Goal: Task Accomplishment & Management: Manage account settings

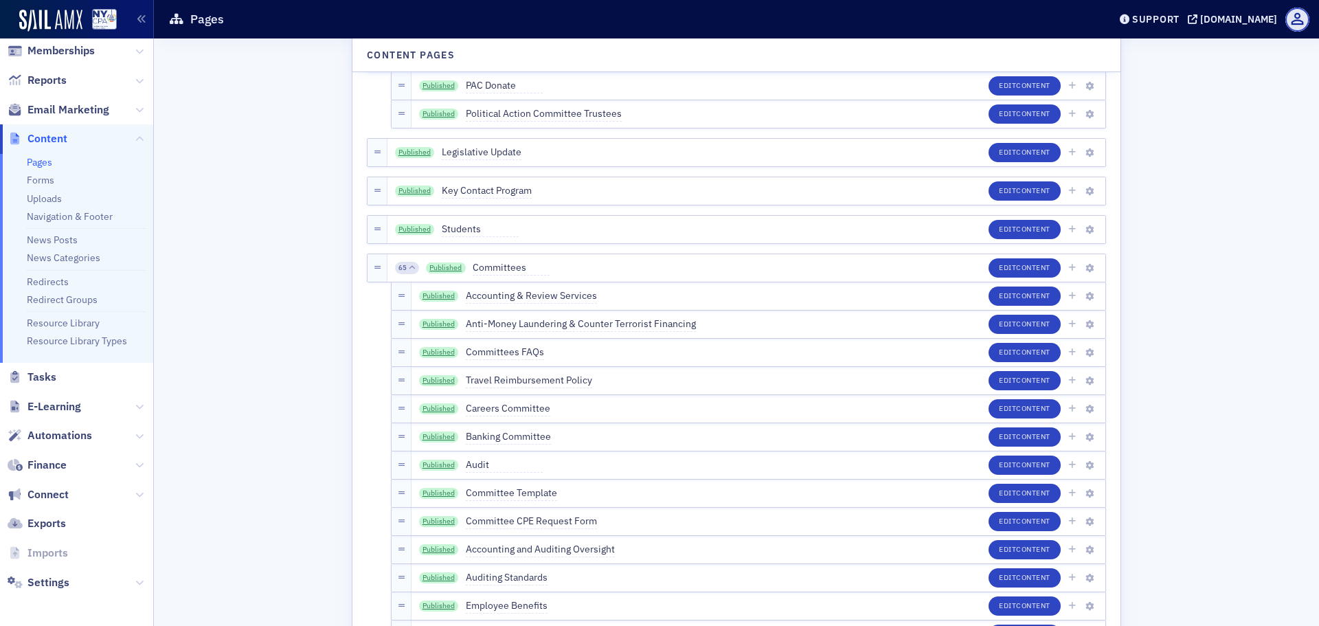
scroll to position [1923, 0]
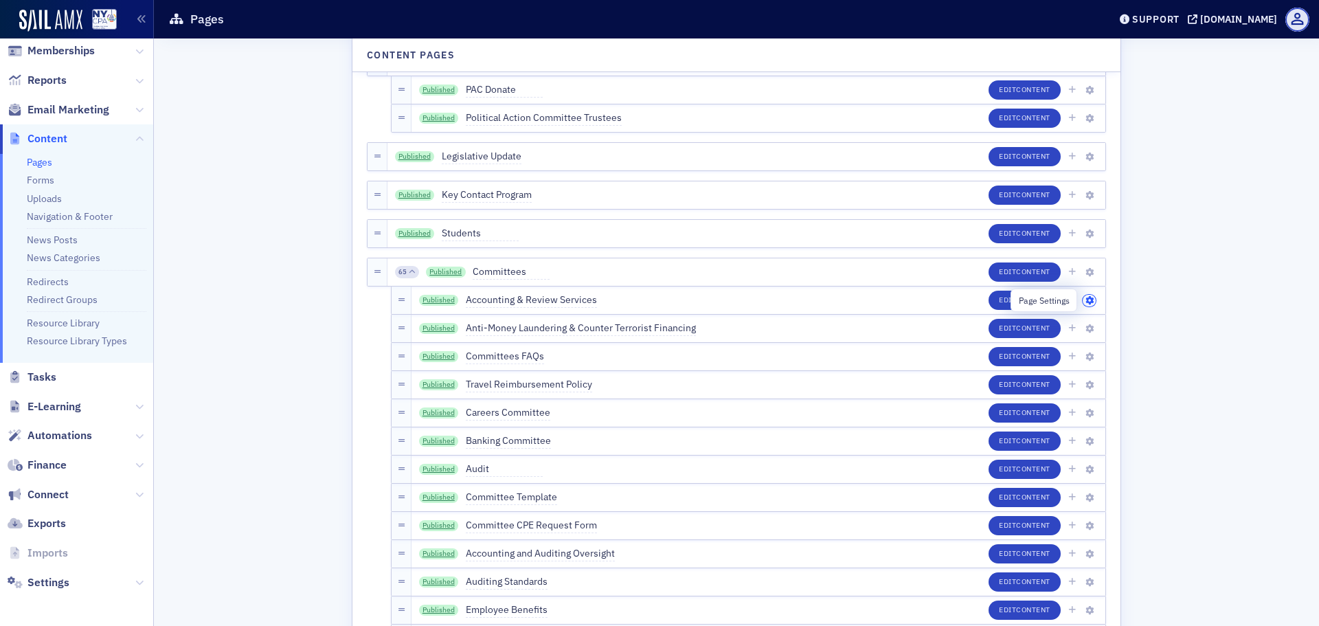
click at [1082, 300] on button "button" at bounding box center [1088, 301] width 13 height 12
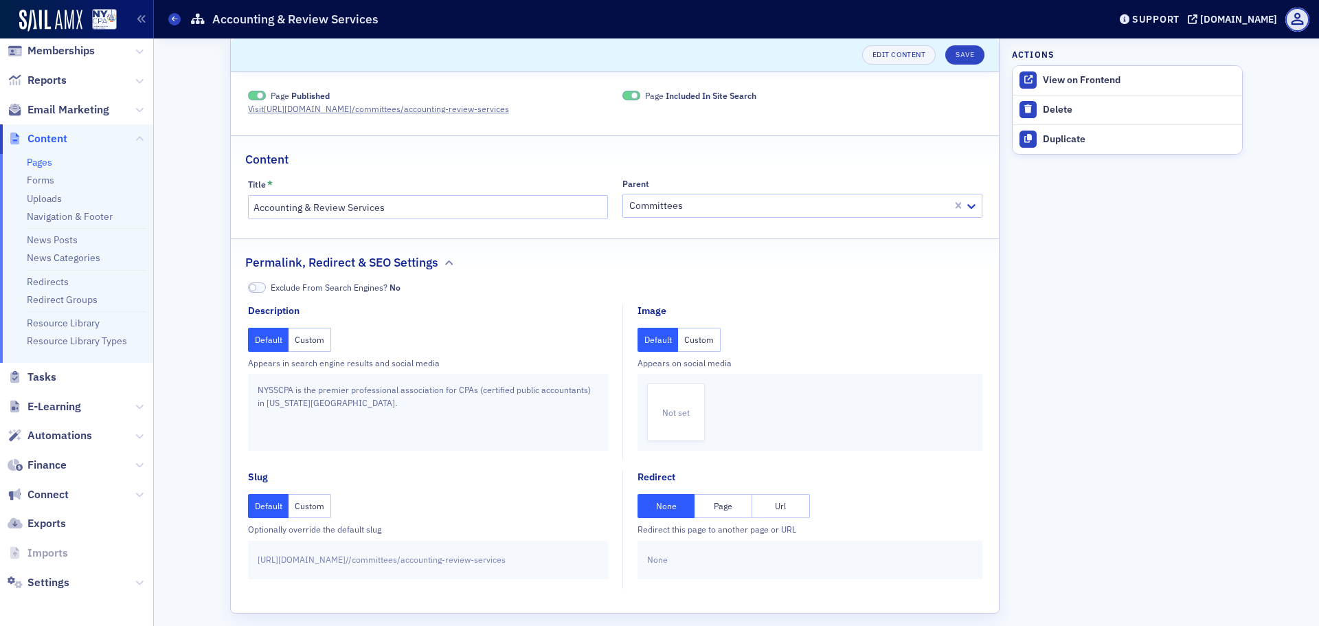
scroll to position [24, 0]
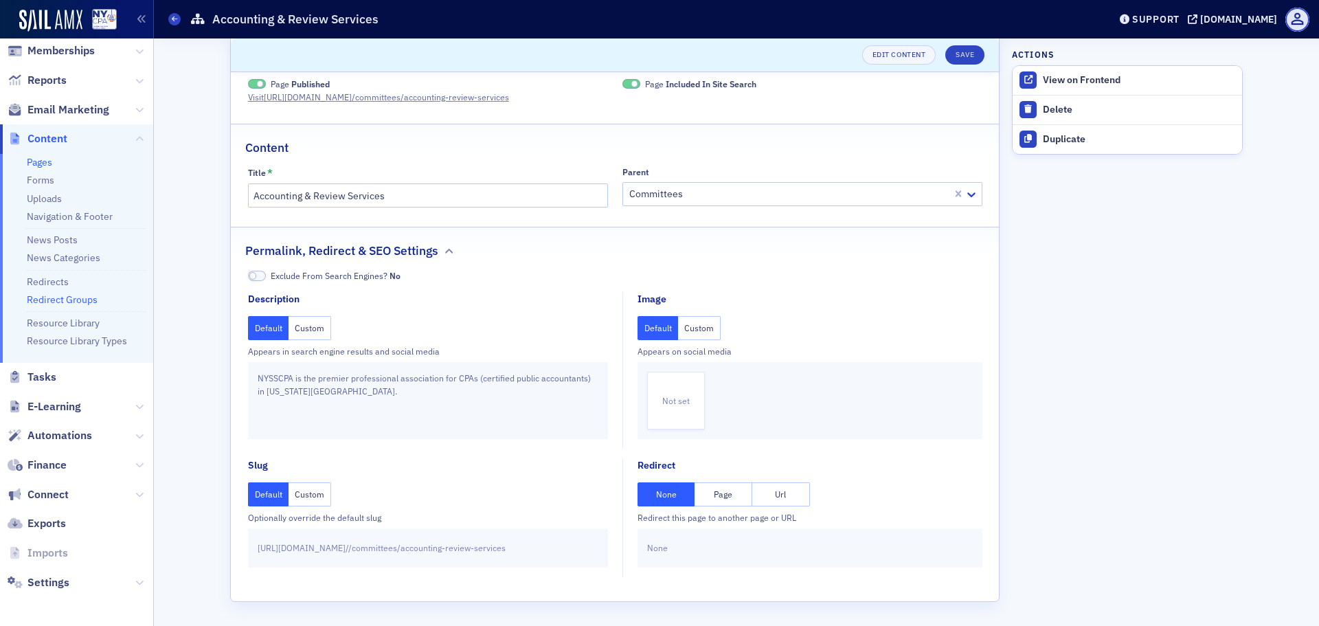
click at [65, 301] on link "Redirect Groups" at bounding box center [62, 299] width 71 height 12
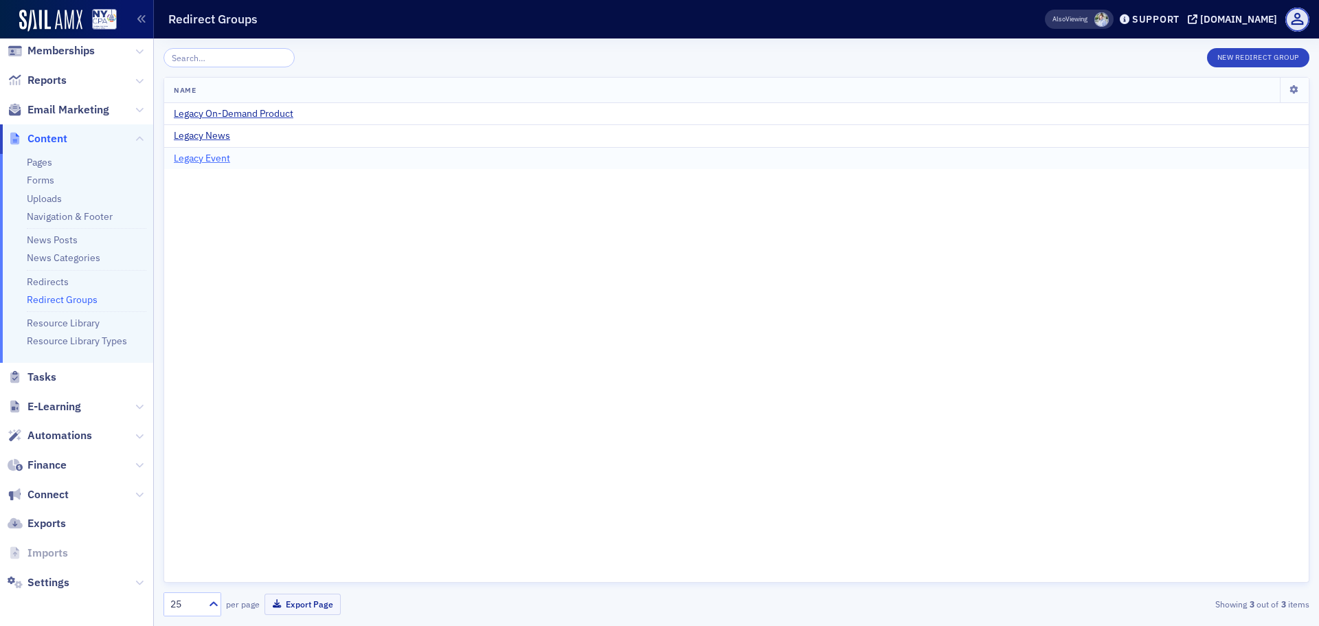
click at [207, 159] on span "Legacy Event" at bounding box center [202, 158] width 56 height 12
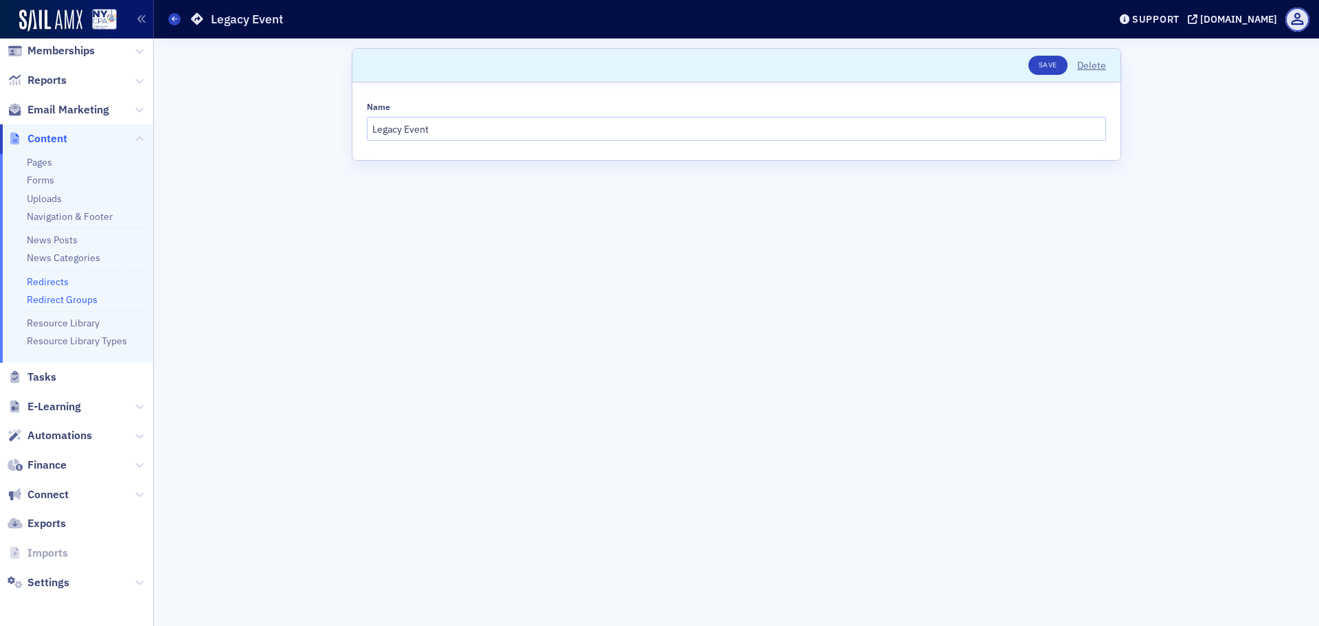
click at [60, 284] on link "Redirects" at bounding box center [48, 281] width 42 height 12
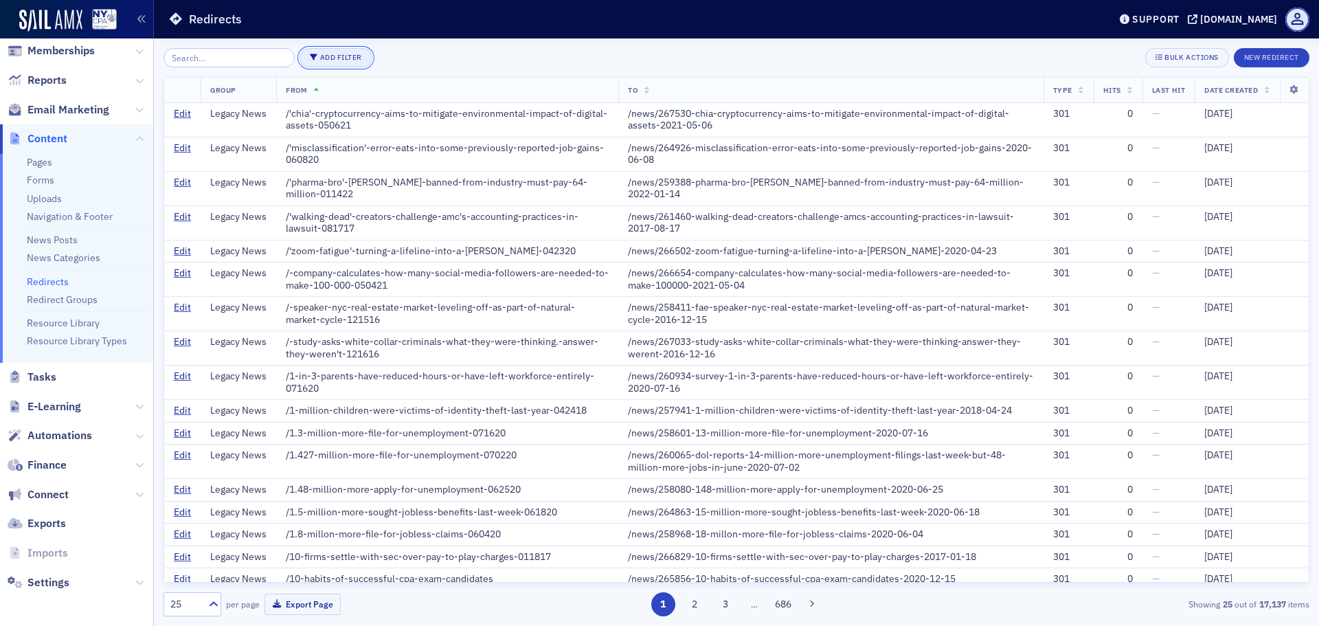
click at [344, 60] on button "Add Filter" at bounding box center [335, 57] width 73 height 19
click at [391, 56] on div "Redirect Group" at bounding box center [398, 58] width 58 height 12
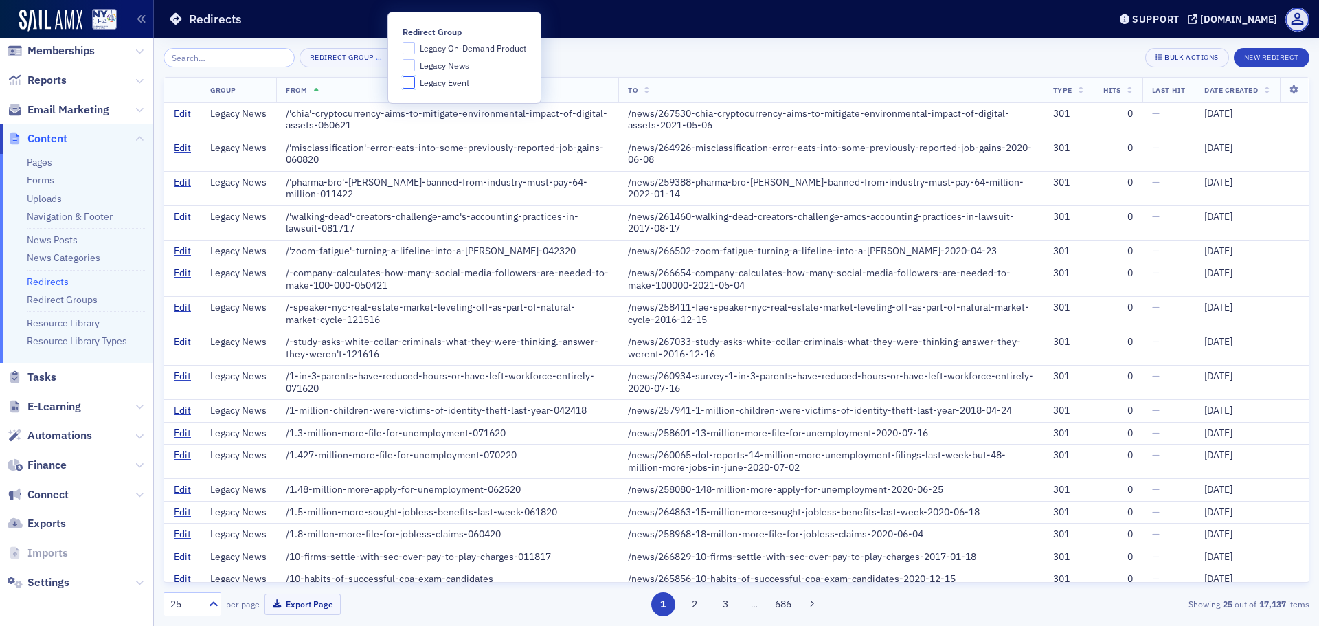
click at [406, 83] on input "Legacy Event" at bounding box center [408, 82] width 12 height 12
checkbox input "true"
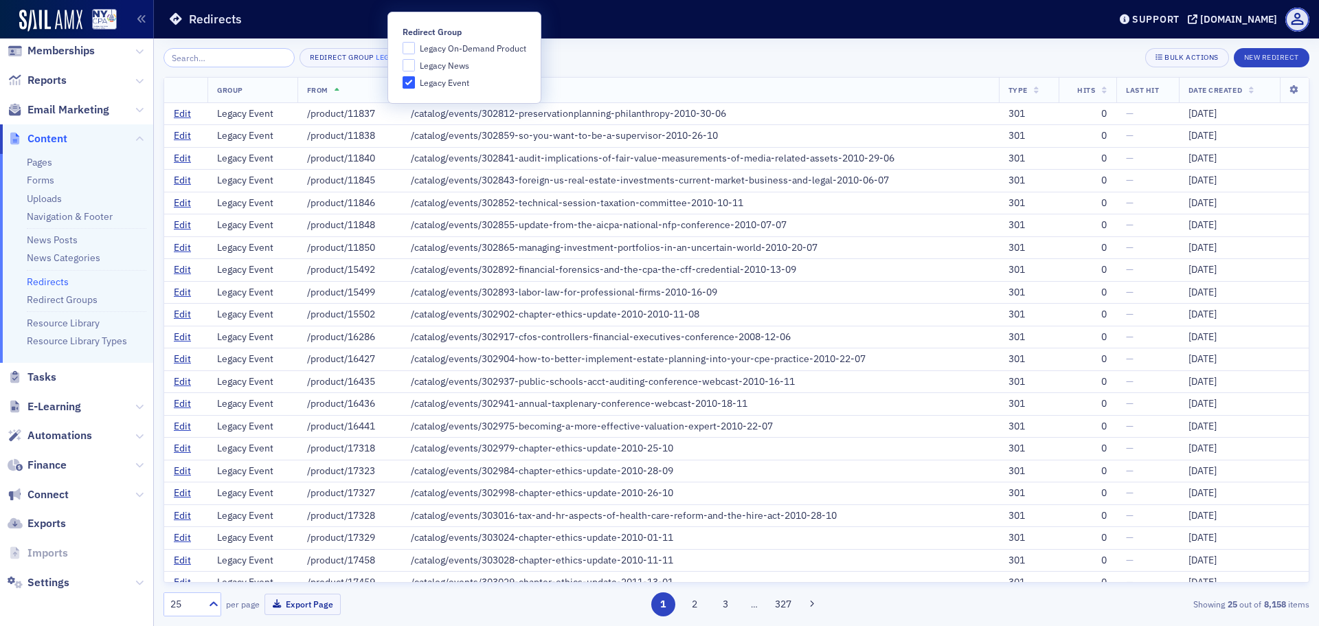
click at [597, 58] on div "Redirect Group Legacy Event × Bulk Actions New Redirect" at bounding box center [735, 57] width 1145 height 19
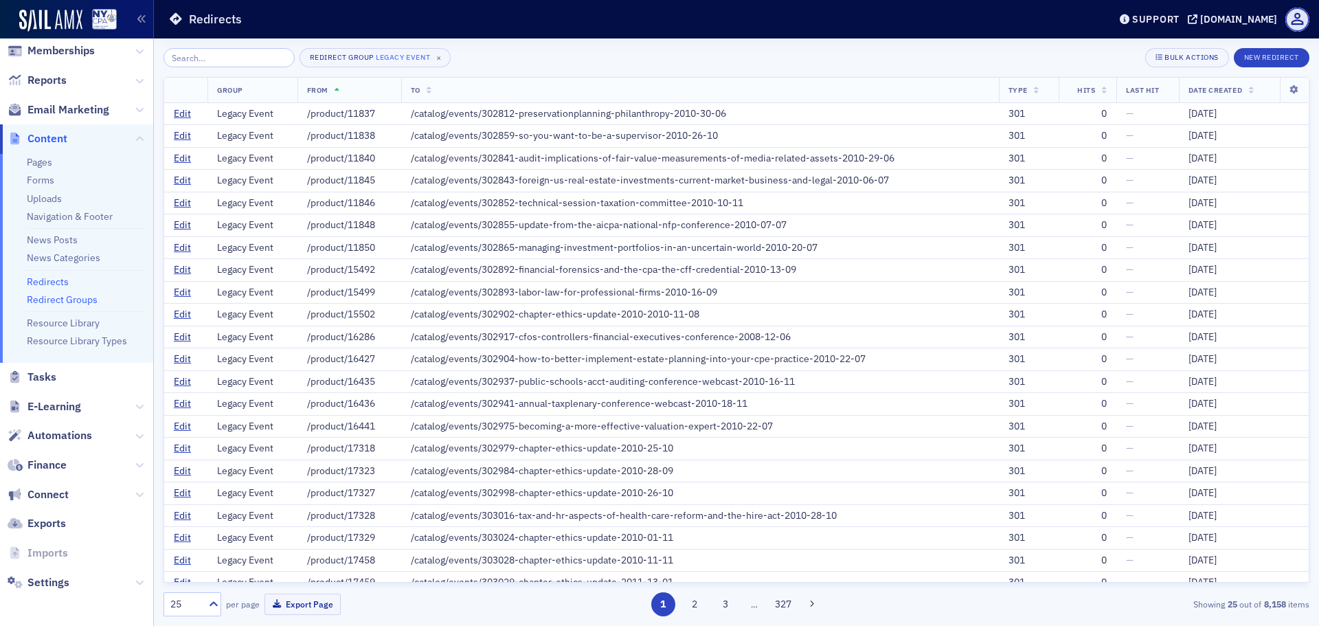
click at [71, 303] on link "Redirect Groups" at bounding box center [62, 299] width 71 height 12
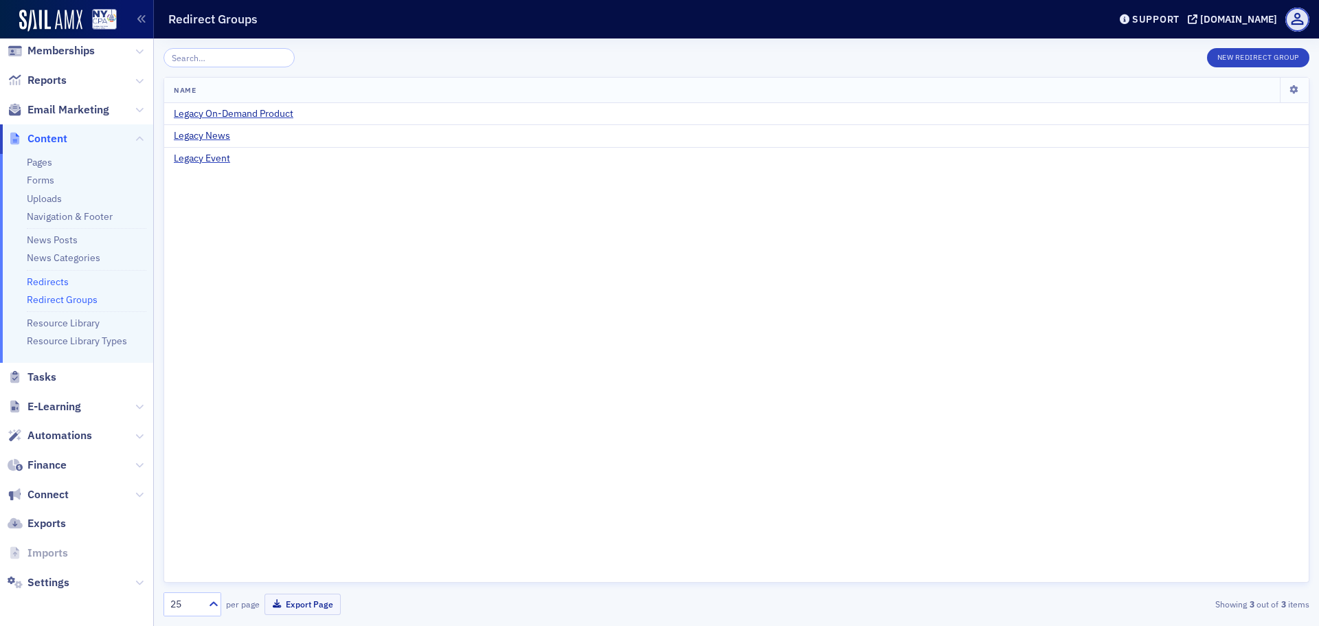
click at [54, 284] on link "Redirects" at bounding box center [48, 281] width 42 height 12
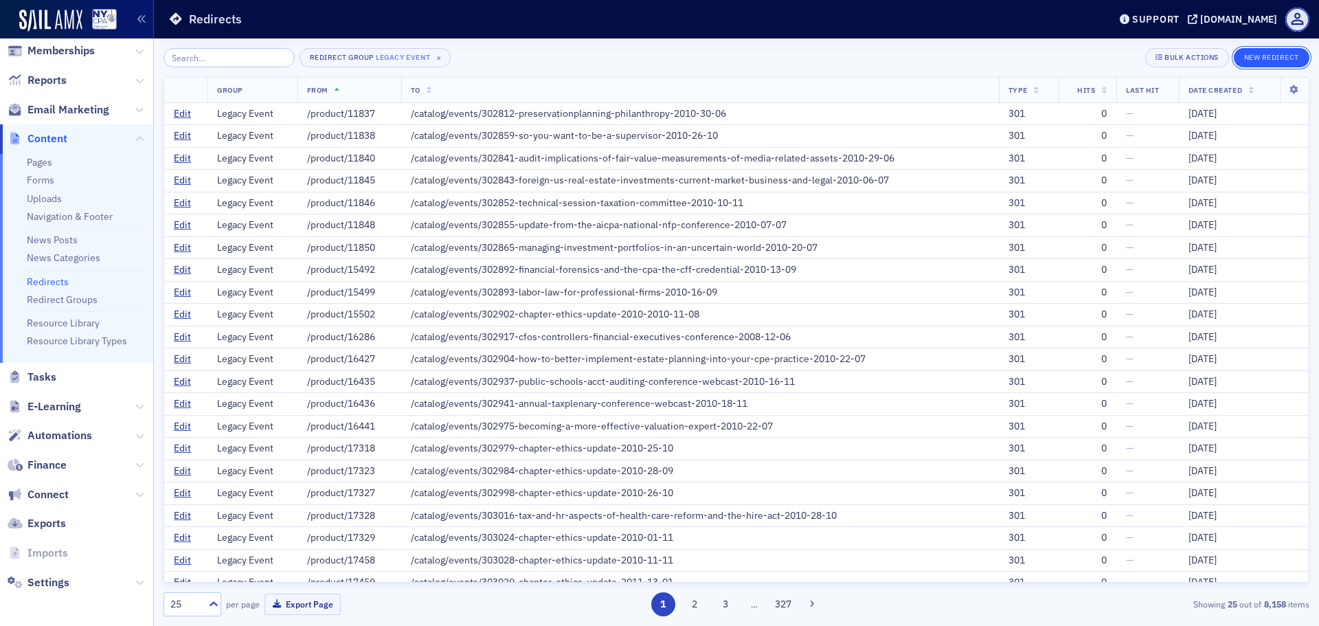
click at [1277, 57] on button "New Redirect" at bounding box center [1271, 57] width 76 height 19
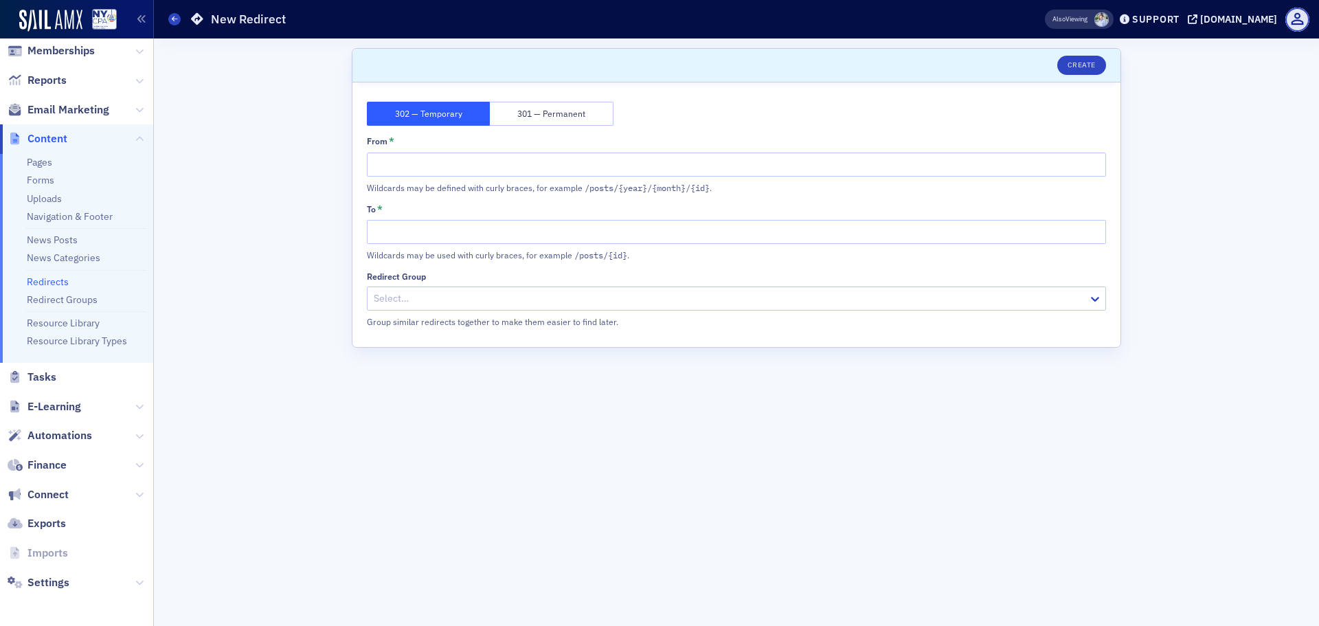
click at [465, 321] on div "Group similar redirects together to make them easier to find later." at bounding box center [597, 321] width 461 height 12
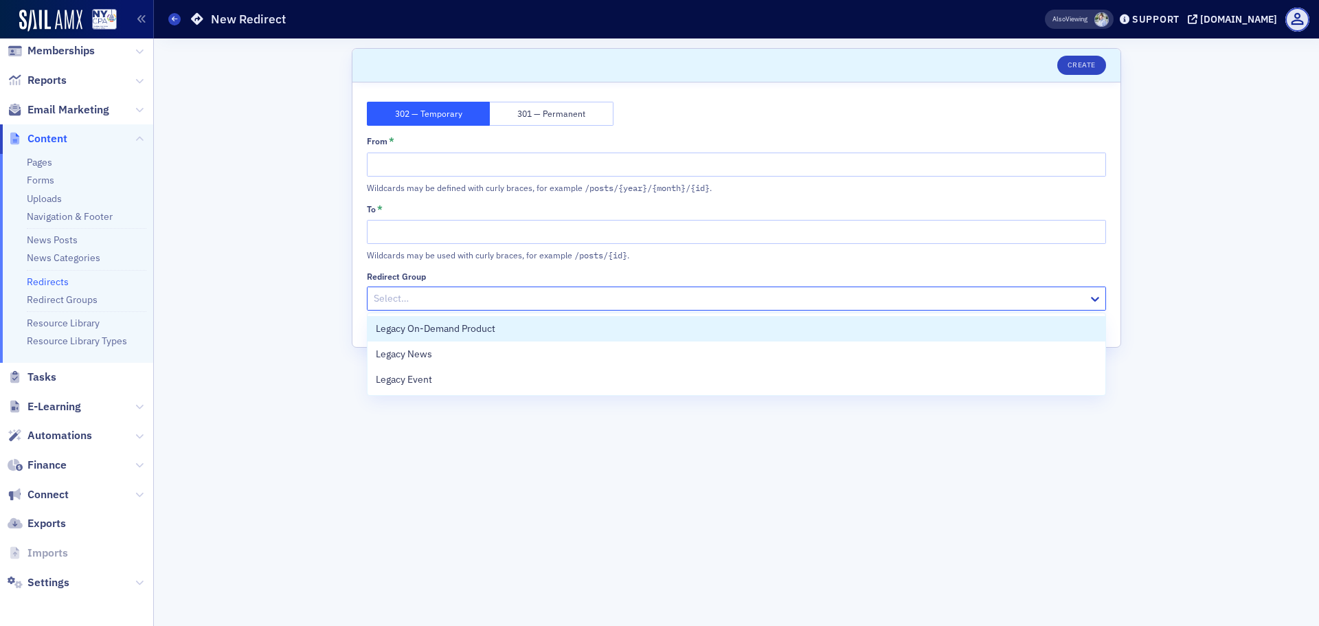
click at [463, 298] on div at bounding box center [729, 298] width 714 height 17
click at [509, 176] on div "From * Wildcards may be defined with curly braces, for example /posts/{year}/{m…" at bounding box center [736, 164] width 739 height 58
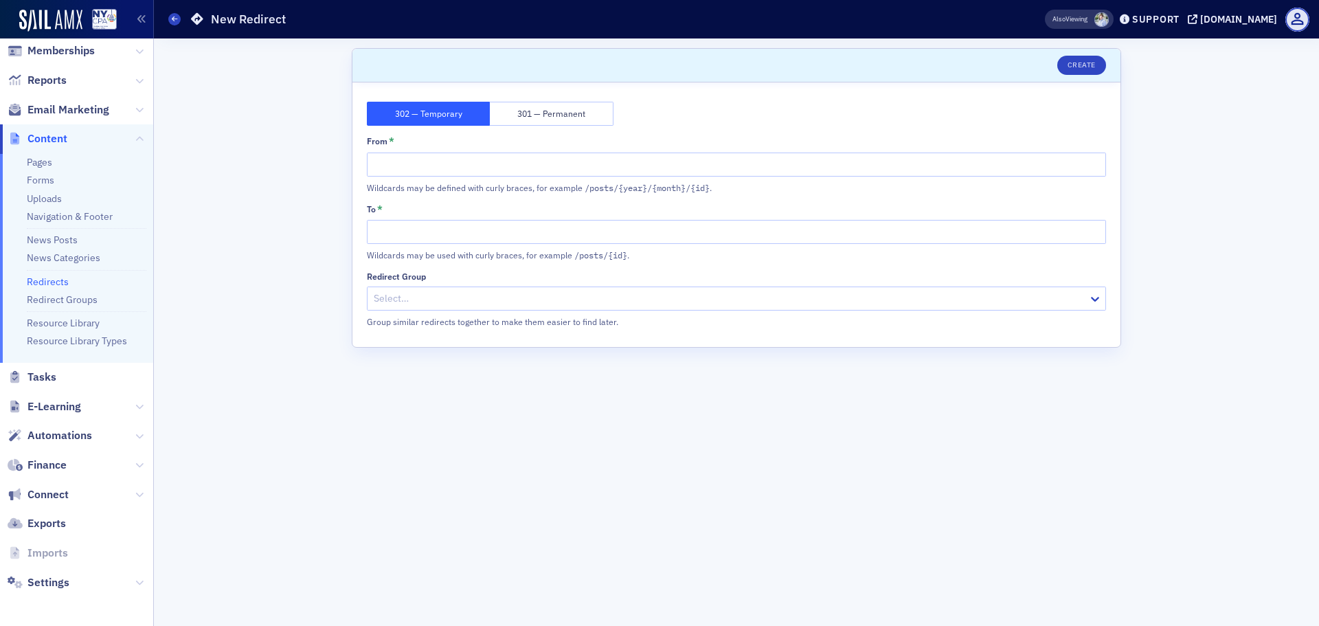
click at [503, 151] on div "From * Wildcards may be defined with curly braces, for example /posts/{year}/{m…" at bounding box center [736, 164] width 739 height 58
click at [498, 161] on input "From *" at bounding box center [736, 164] width 739 height 24
type input "/nc-conference"
type input "/"
click at [389, 302] on div at bounding box center [729, 298] width 714 height 17
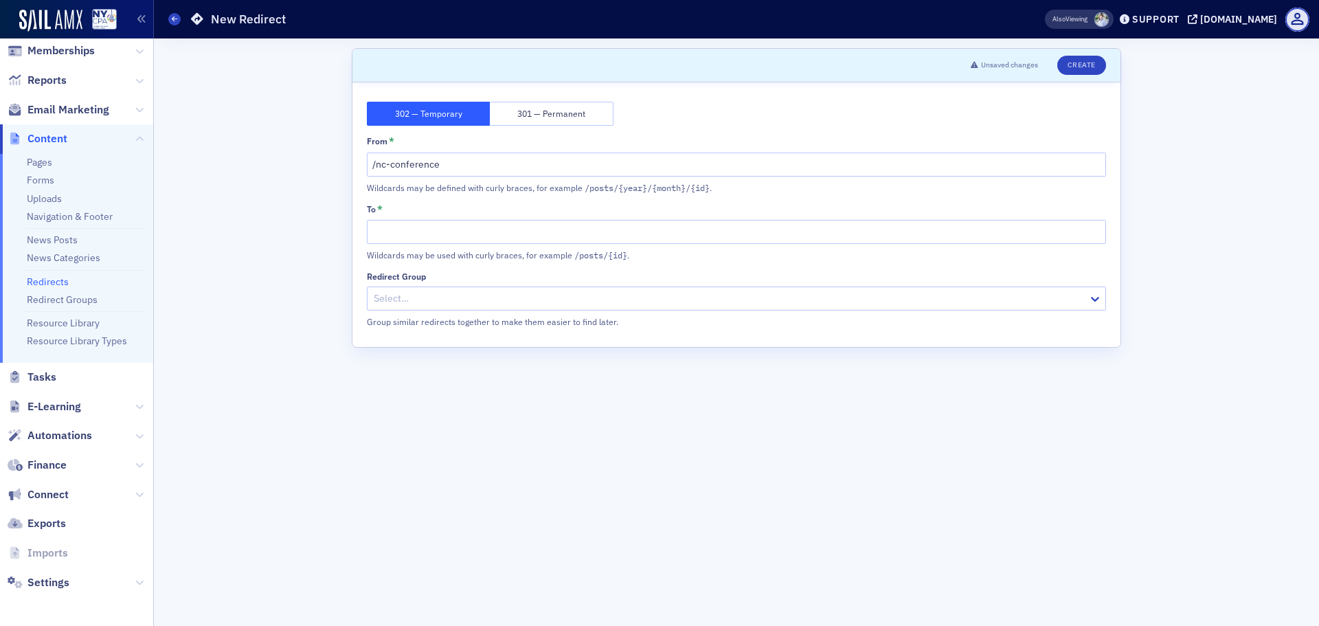
click at [268, 170] on div "Scroll to Unsaved changes Create 302 — Temporary 301 — Permanent From * /nc-con…" at bounding box center [735, 331] width 1145 height 587
click at [228, 153] on div "Scroll to Unsaved changes Create 302 — Temporary 301 — Permanent From * /nc-con…" at bounding box center [735, 331] width 1145 height 587
type input "e"
click at [468, 294] on div at bounding box center [729, 298] width 714 height 17
click at [277, 344] on div "Scroll to Unsaved changes Create 302 — Temporary 301 — Permanent From * Wildcar…" at bounding box center [735, 331] width 1145 height 587
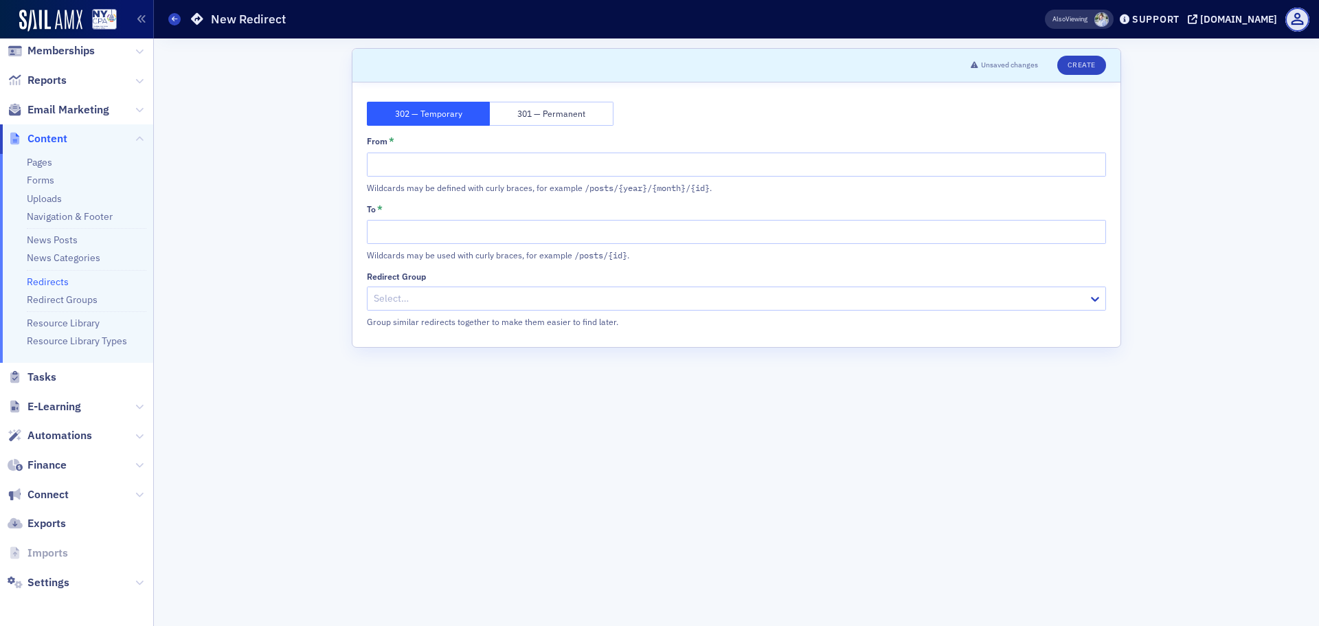
drag, startPoint x: 543, startPoint y: 121, endPoint x: 516, endPoint y: 120, distance: 27.5
click at [543, 121] on button "301 — Permanent" at bounding box center [551, 114] width 123 height 24
click at [455, 116] on button "302 — Temporary" at bounding box center [428, 114] width 123 height 24
click at [83, 300] on link "Redirect Groups" at bounding box center [62, 299] width 71 height 12
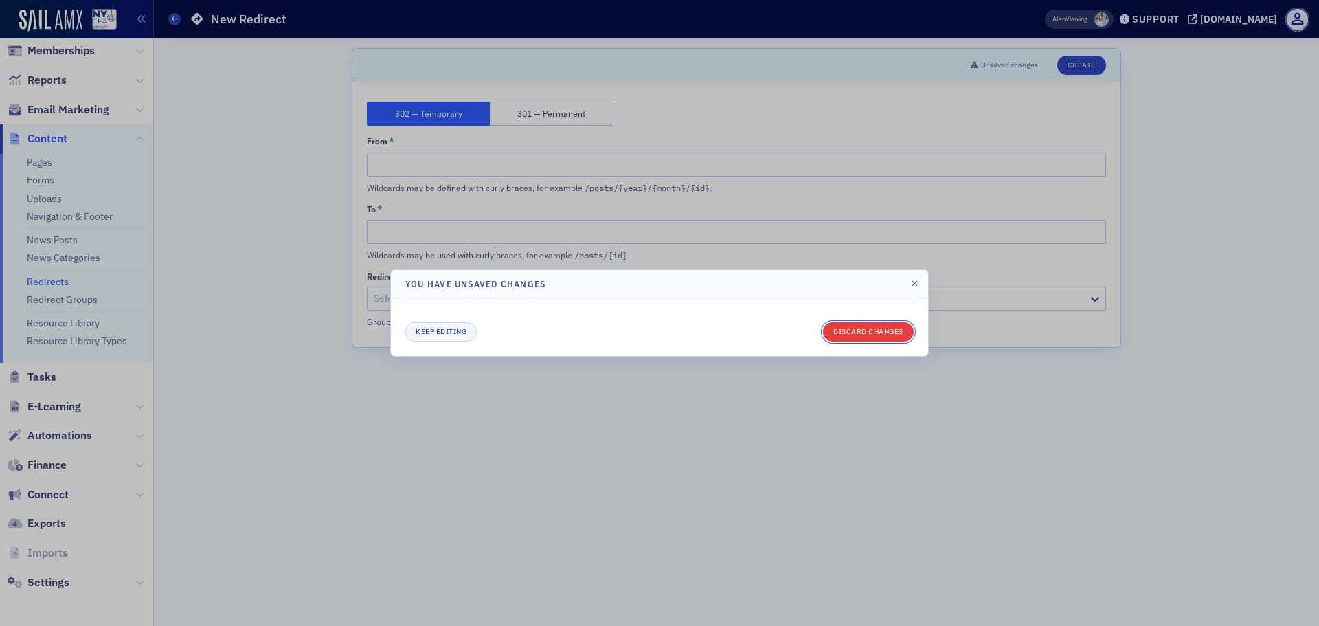
click at [855, 339] on button "Discard changes" at bounding box center [868, 331] width 91 height 19
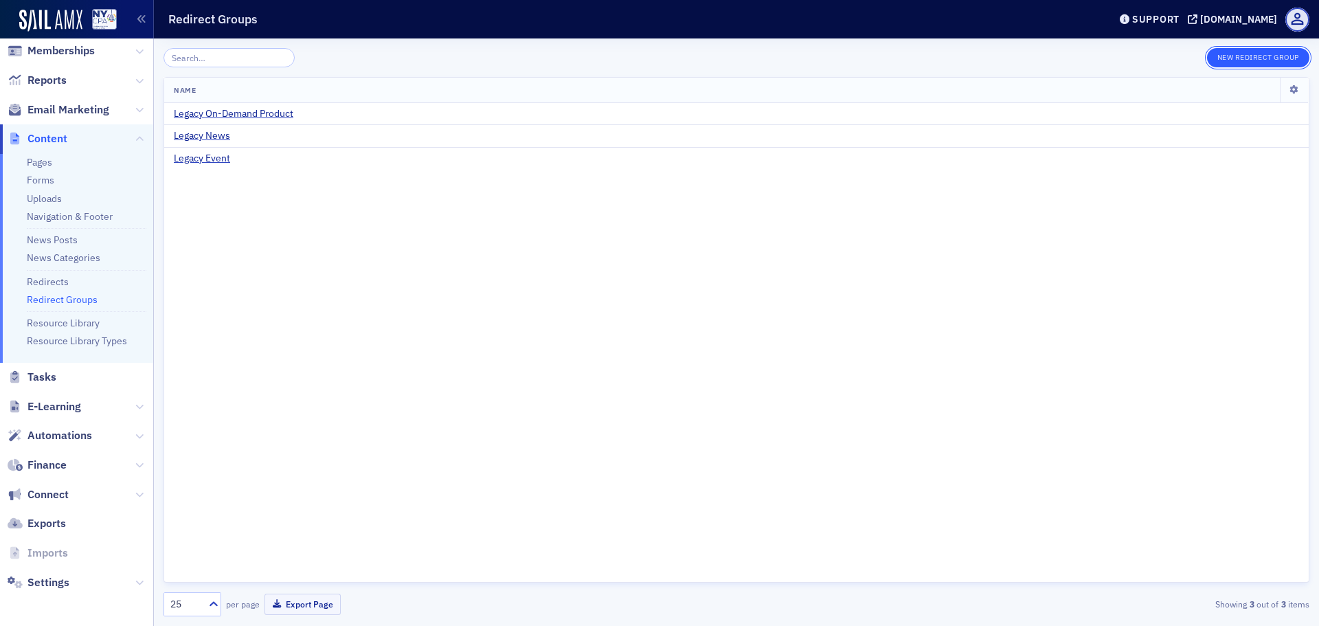
click at [1214, 59] on button "New Redirect Group" at bounding box center [1258, 57] width 102 height 19
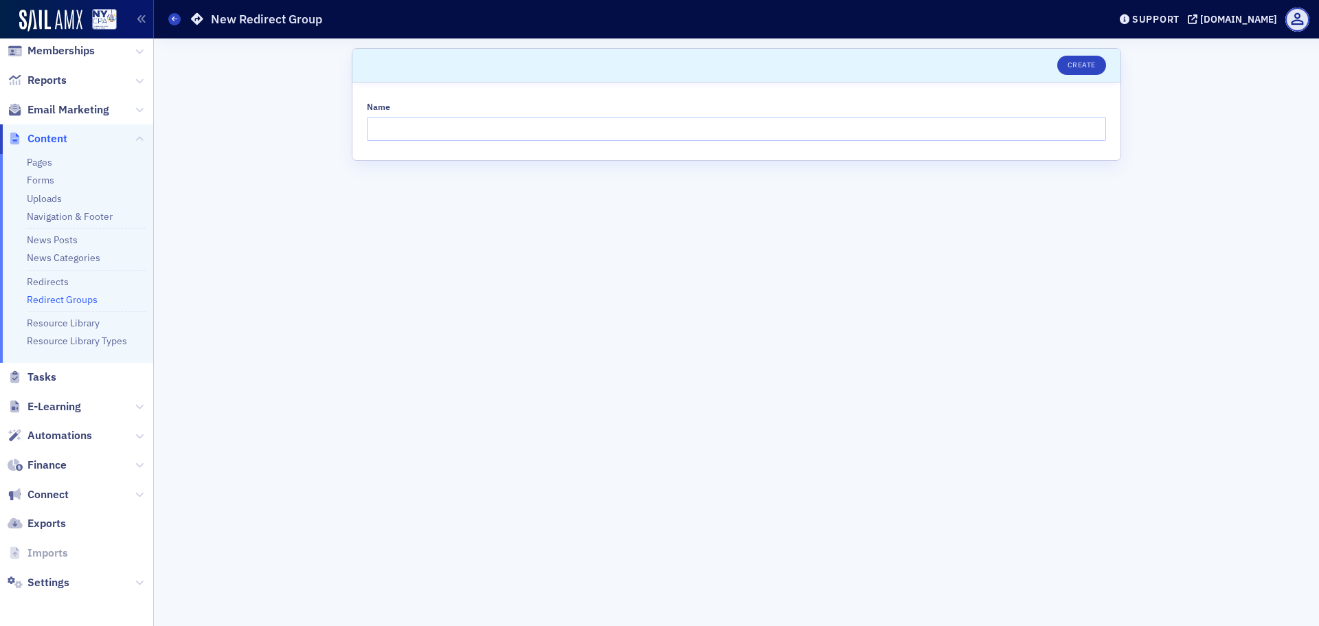
click at [431, 115] on div "Name" at bounding box center [736, 121] width 739 height 39
drag, startPoint x: 431, startPoint y: 120, endPoint x: 435, endPoint y: 144, distance: 24.4
click at [431, 121] on input "Name" at bounding box center [736, 129] width 739 height 24
click at [252, 277] on div "Scroll to Create Name" at bounding box center [735, 331] width 1145 height 587
click at [175, 21] on icon at bounding box center [174, 19] width 5 height 6
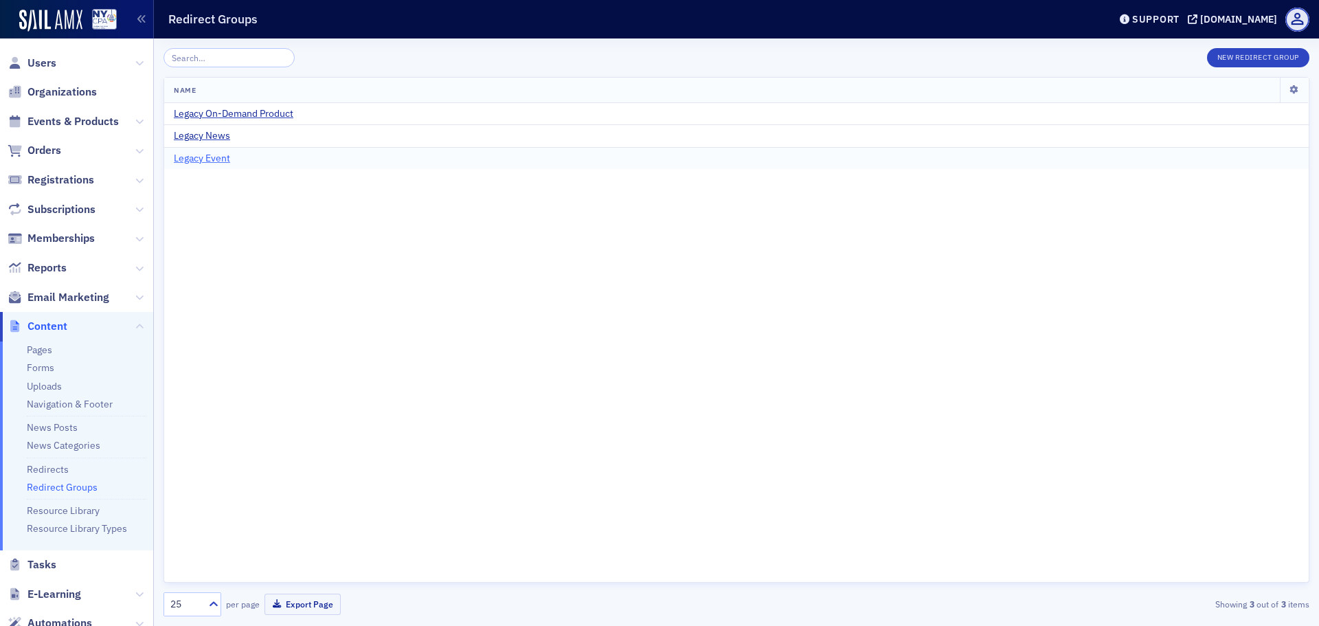
click at [201, 160] on span "Legacy Event" at bounding box center [202, 158] width 56 height 12
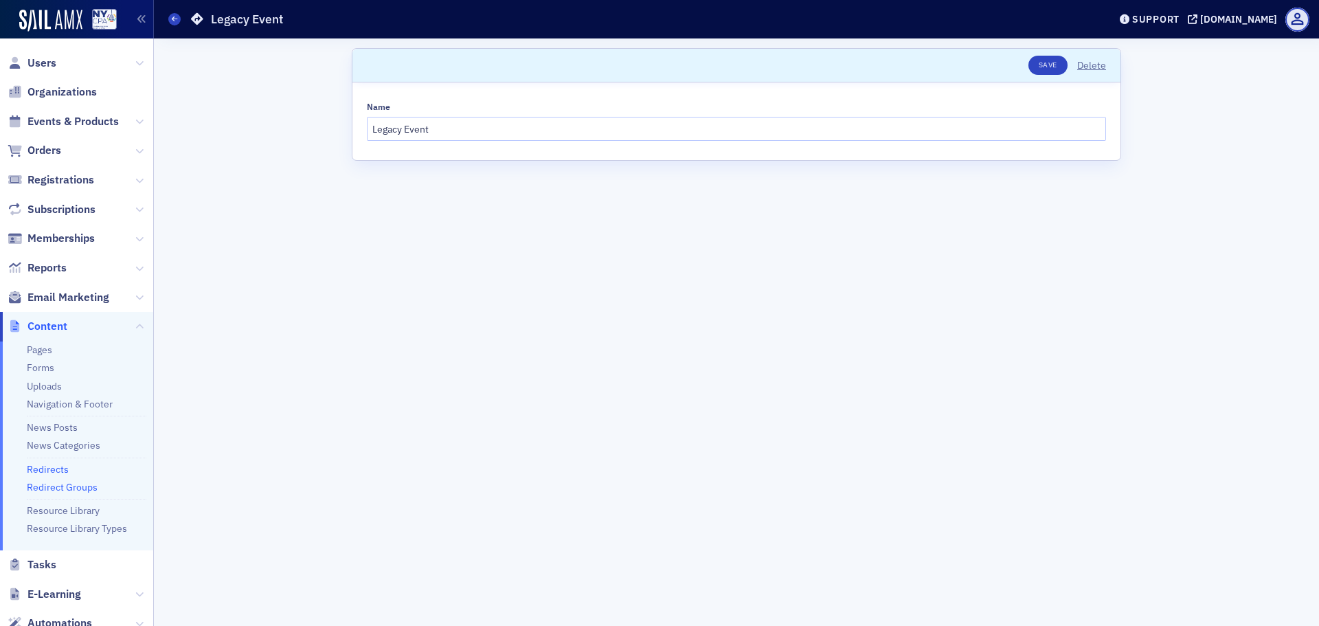
click at [50, 472] on link "Redirects" at bounding box center [48, 469] width 42 height 12
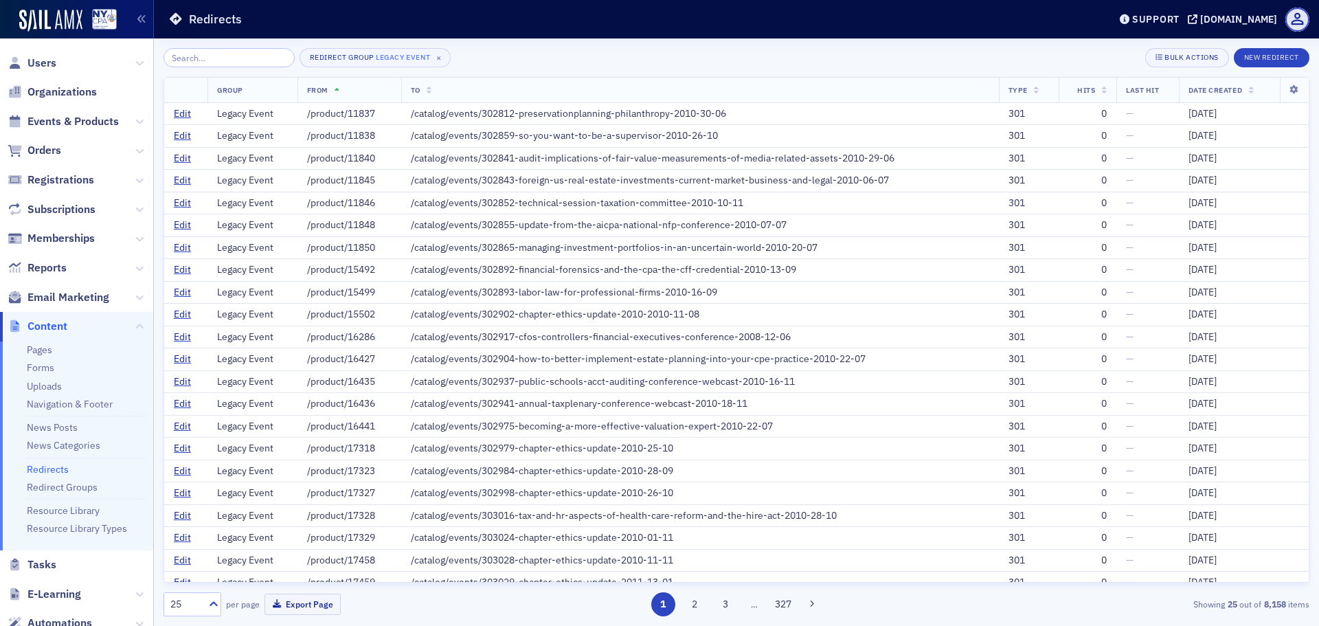
click at [1102, 90] on icon at bounding box center [1104, 91] width 5 height 8
